Goal: Task Accomplishment & Management: Use online tool/utility

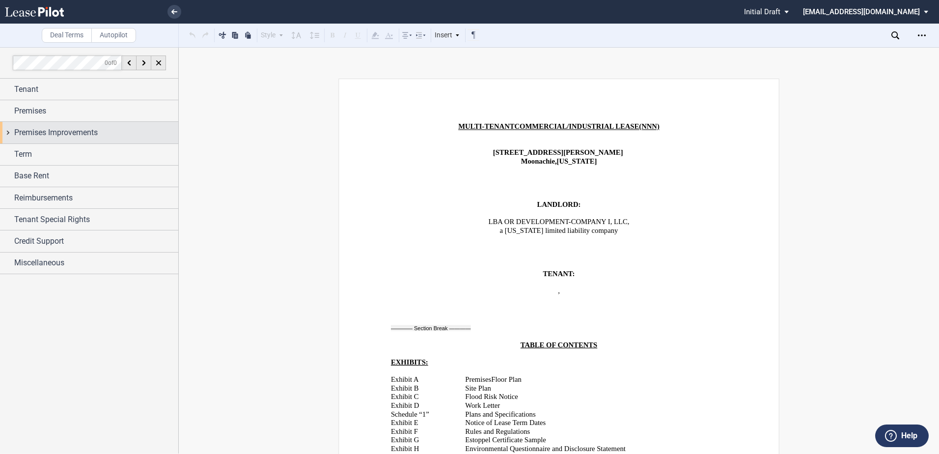
click at [45, 136] on span "Premises Improvements" at bounding box center [55, 133] width 83 height 12
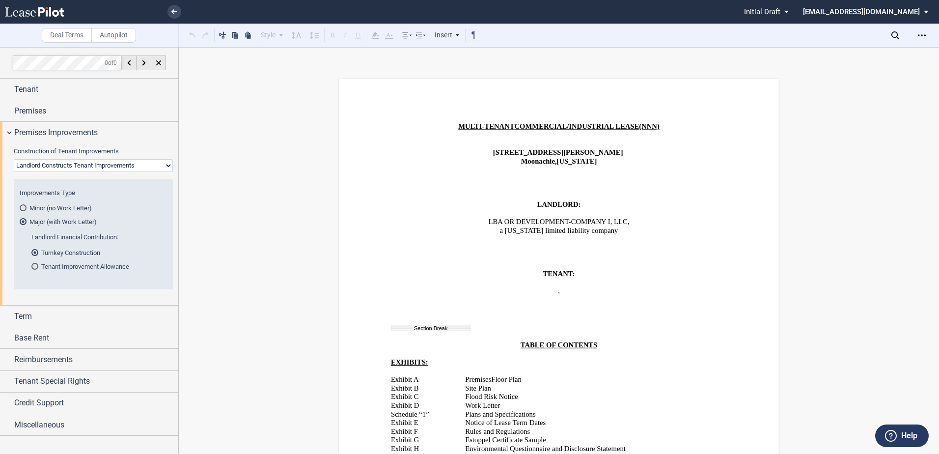
drag, startPoint x: 51, startPoint y: 166, endPoint x: 52, endPoint y: 173, distance: 7.4
click at [51, 166] on select "Landlord Constructs Tenant Improvements Tenant Constructs Tenant Improvements "…" at bounding box center [93, 165] width 159 height 13
select select "tenant"
click at [14, 159] on select "Landlord Constructs Tenant Improvements Tenant Constructs Tenant Improvements "…" at bounding box center [93, 165] width 159 height 13
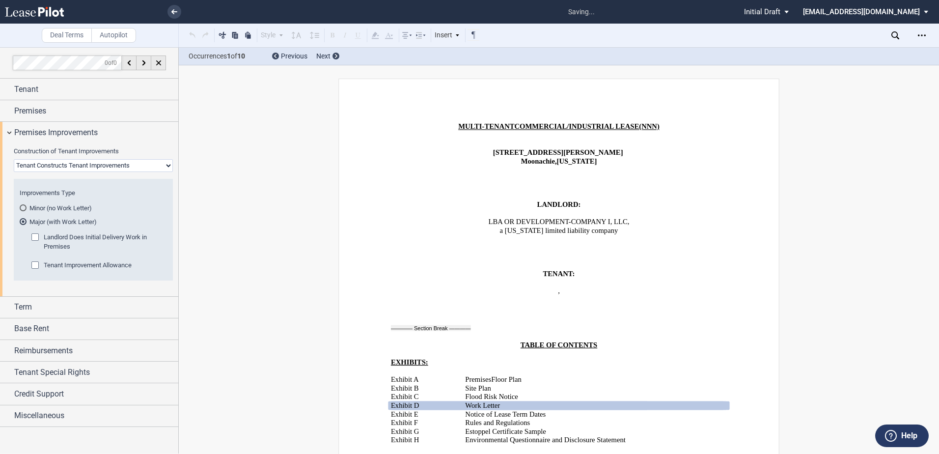
scroll to position [186, 0]
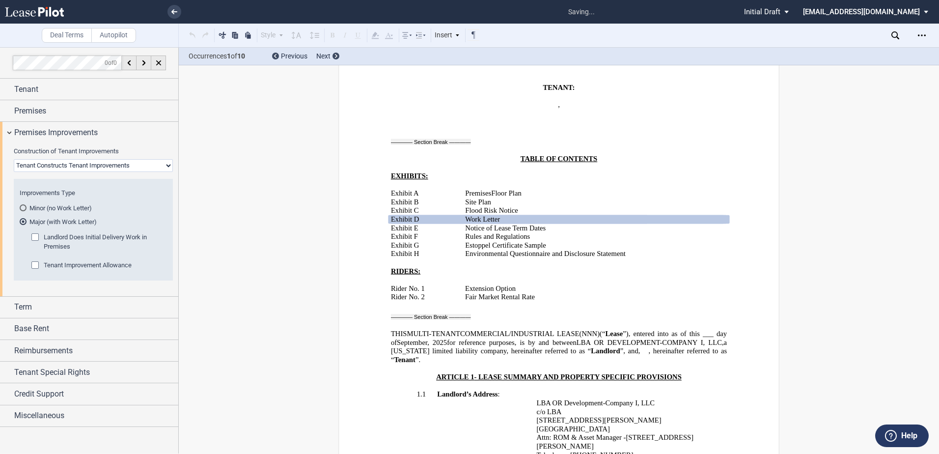
click at [39, 260] on div "Landlord Does Initial Delivery Work in Premises" at bounding box center [96, 246] width 130 height 27
click at [34, 265] on div "Tenant Improvement Allowance" at bounding box center [36, 266] width 10 height 10
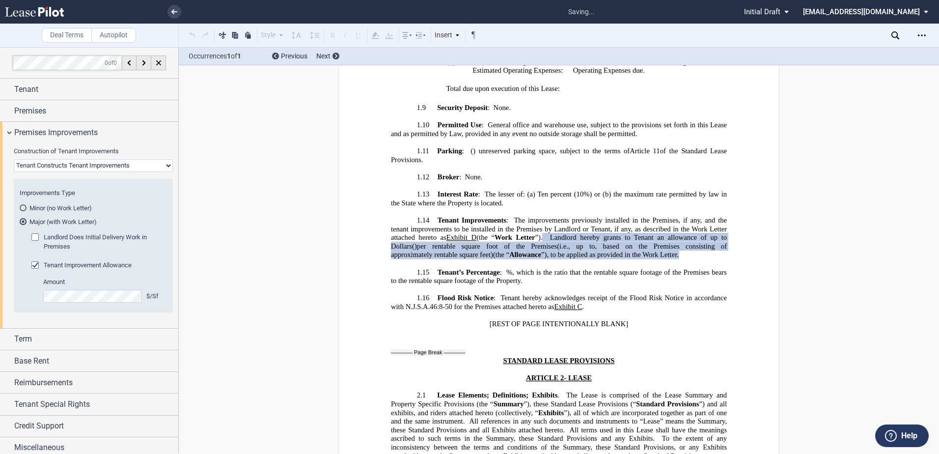
scroll to position [1139, 0]
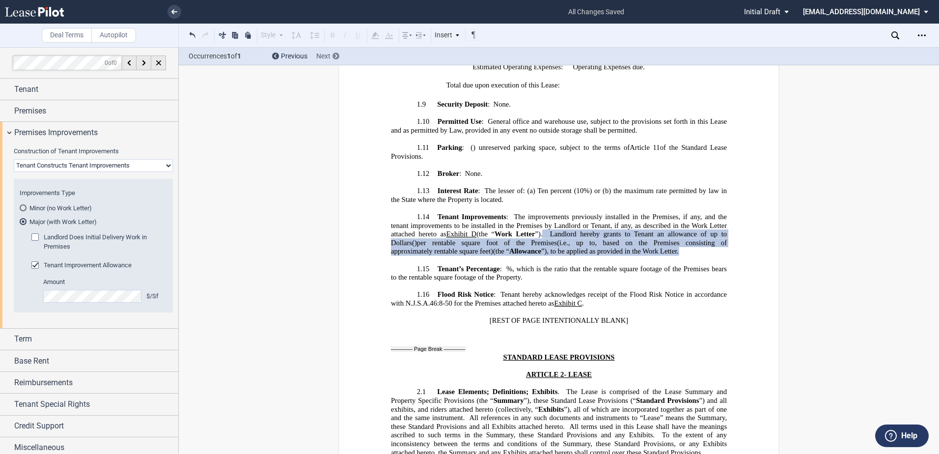
click at [330, 53] on span "Next" at bounding box center [323, 56] width 14 height 8
click at [75, 221] on md-radio-button "Major (with Work Letter)" at bounding box center [93, 221] width 147 height 9
click at [901, 38] on div "Download Share Document Print Create a New Version Import Changes Compare Expre…" at bounding box center [915, 35] width 48 height 16
click at [897, 33] on use at bounding box center [895, 35] width 8 height 8
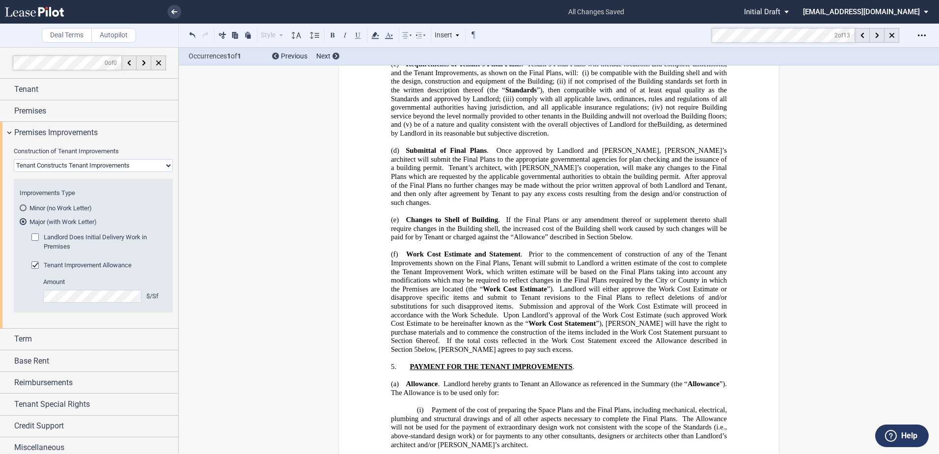
scroll to position [17739, 0]
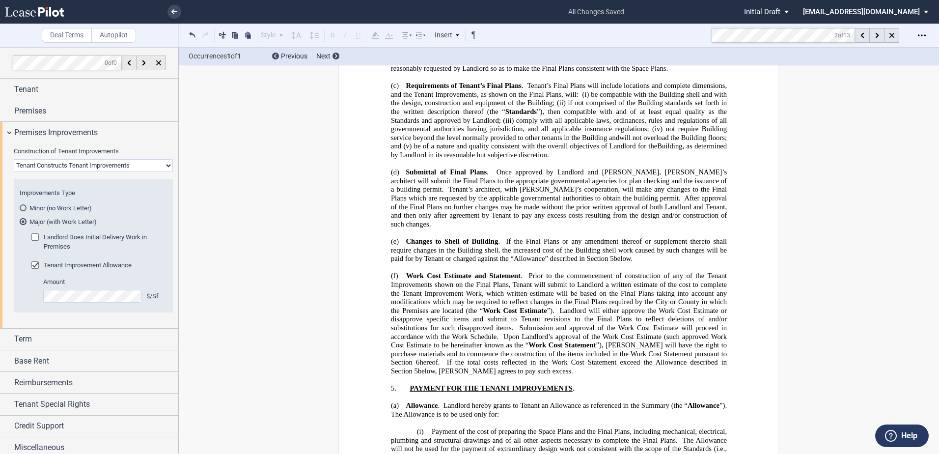
click at [695, 31] on md-toolbar "Deal Terms Autopilot Style Normal 8pt 9pt 10pt 10.5pt 11pt 12pt 14pt 16pt Norma…" at bounding box center [469, 36] width 939 height 24
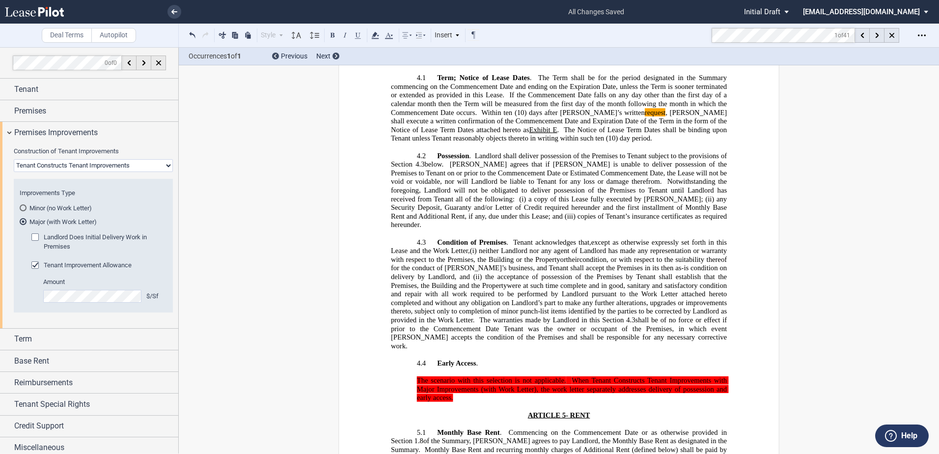
scroll to position [1908, 0]
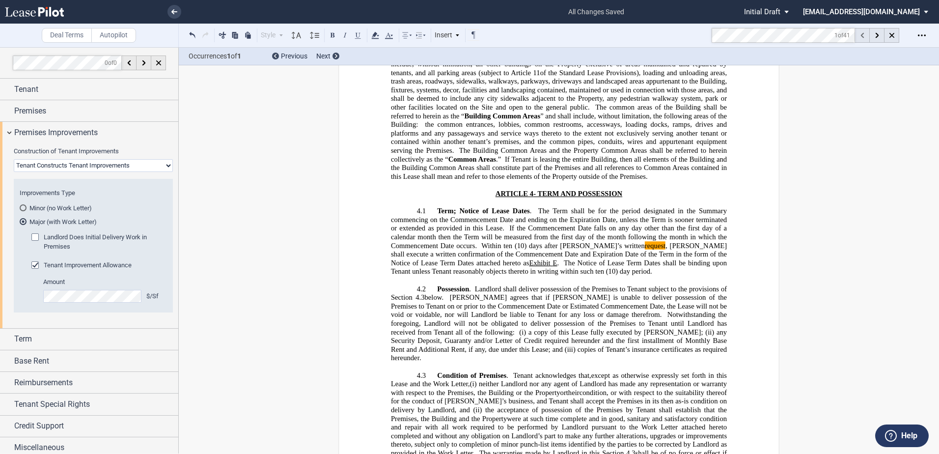
click at [860, 35] on div at bounding box center [862, 35] width 15 height 15
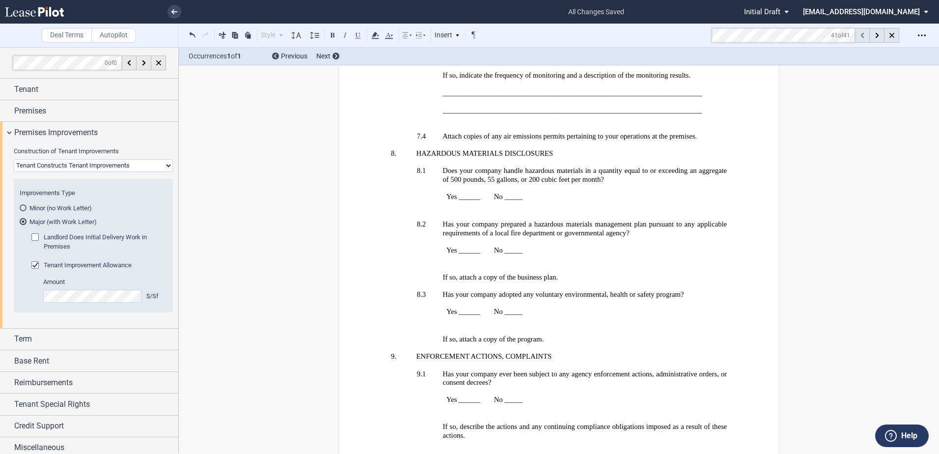
click at [860, 35] on div at bounding box center [862, 35] width 15 height 15
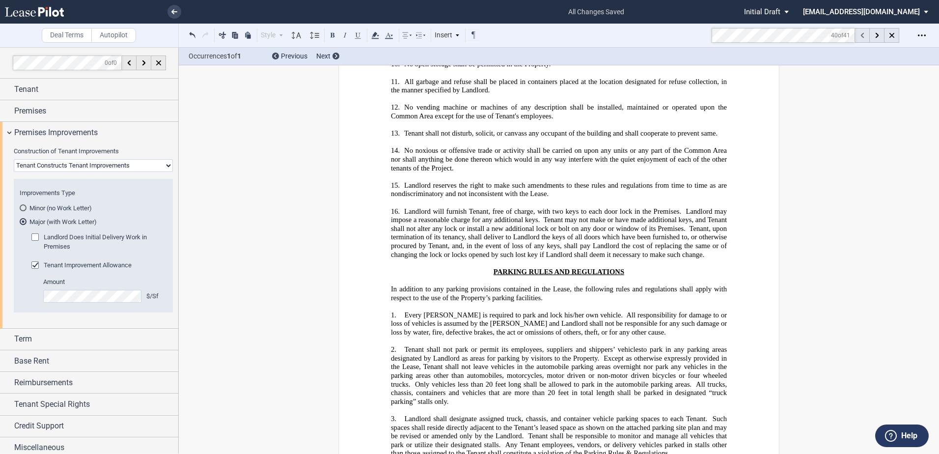
click at [860, 35] on div at bounding box center [862, 35] width 15 height 15
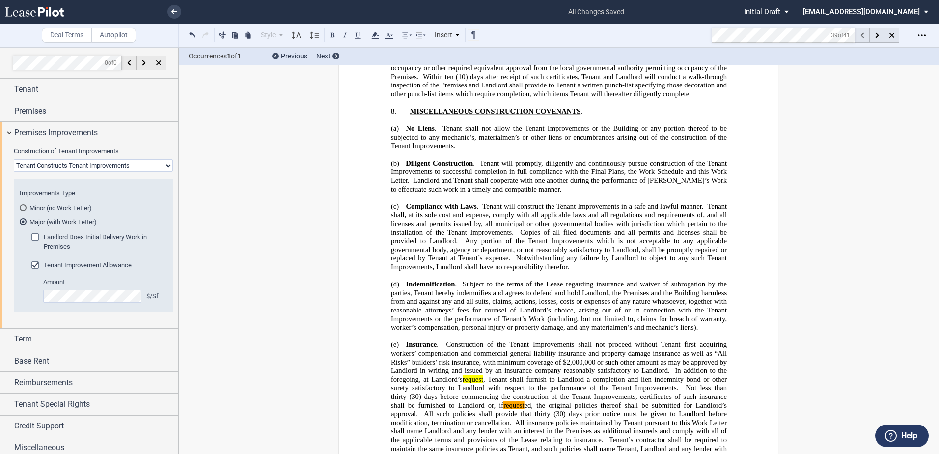
scroll to position [19680, 0]
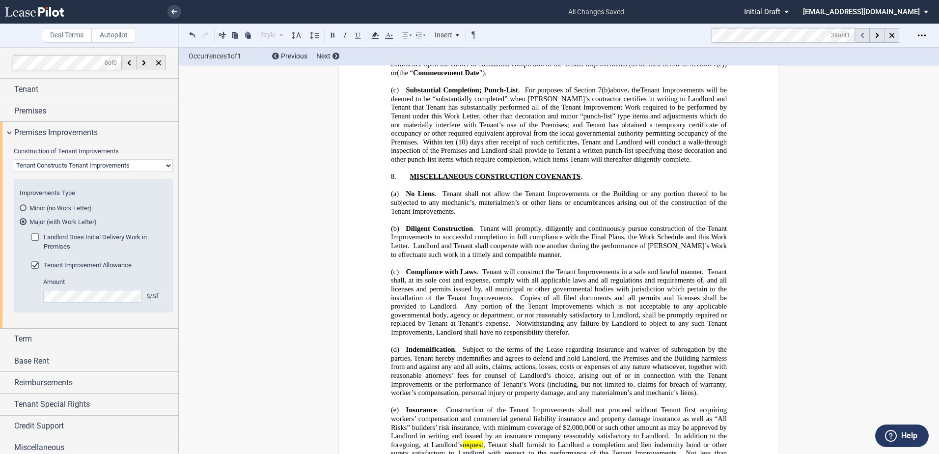
click at [860, 35] on div at bounding box center [862, 35] width 15 height 15
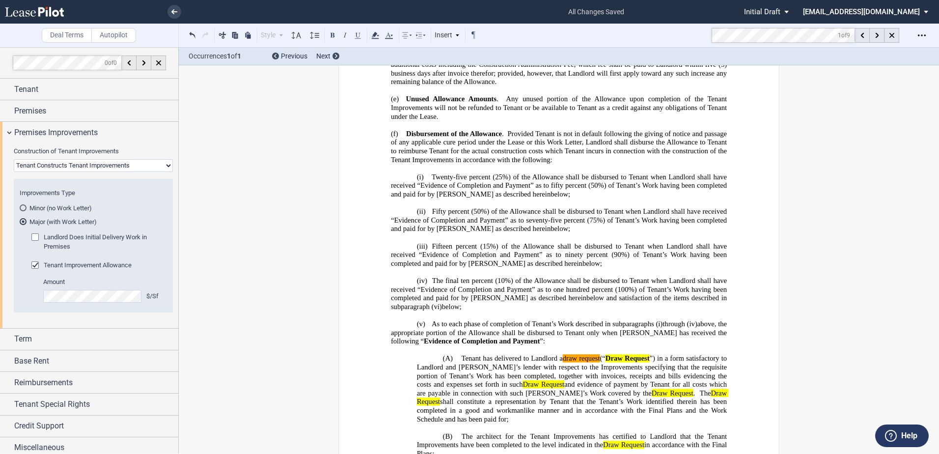
scroll to position [18602, 0]
